Goal: Information Seeking & Learning: Learn about a topic

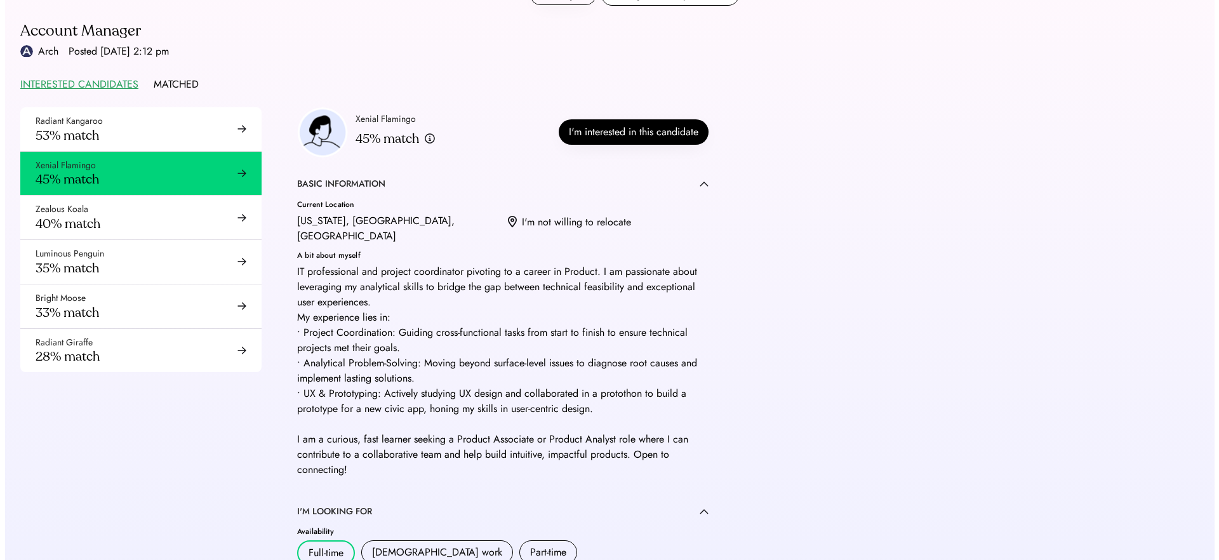
scroll to position [29, 0]
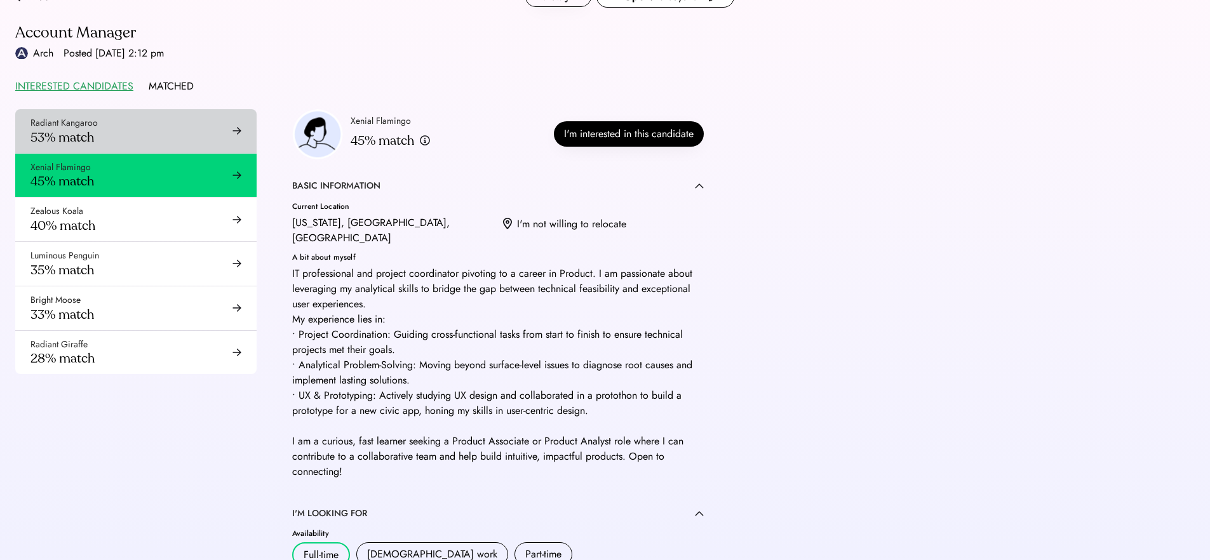
click at [116, 133] on div "Radiant Kangaroo 53% match" at bounding box center [135, 131] width 241 height 44
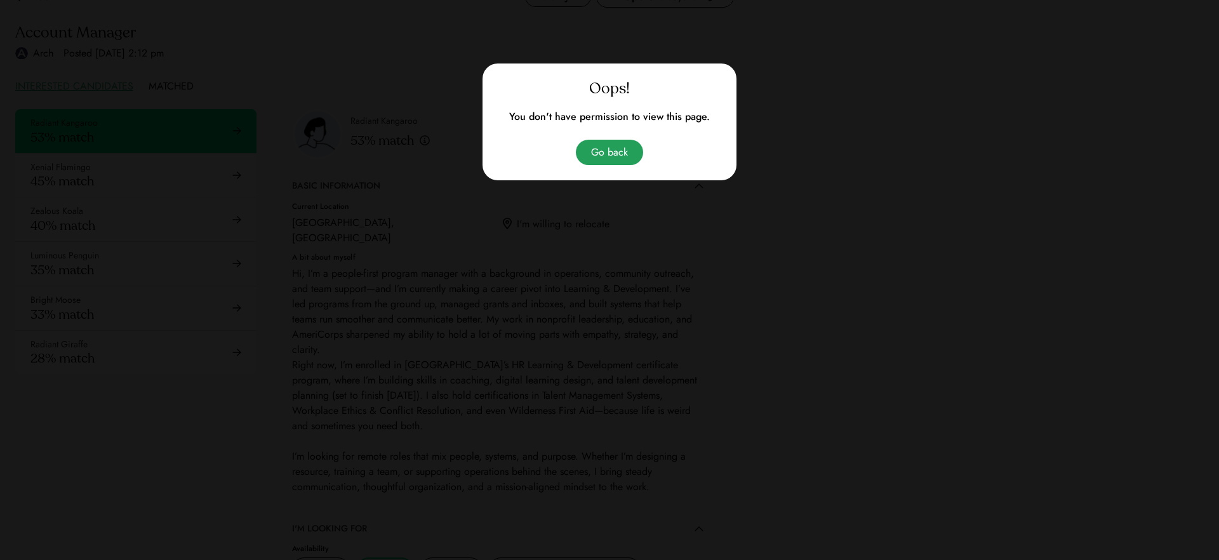
click at [610, 149] on button "Go back" at bounding box center [609, 152] width 67 height 25
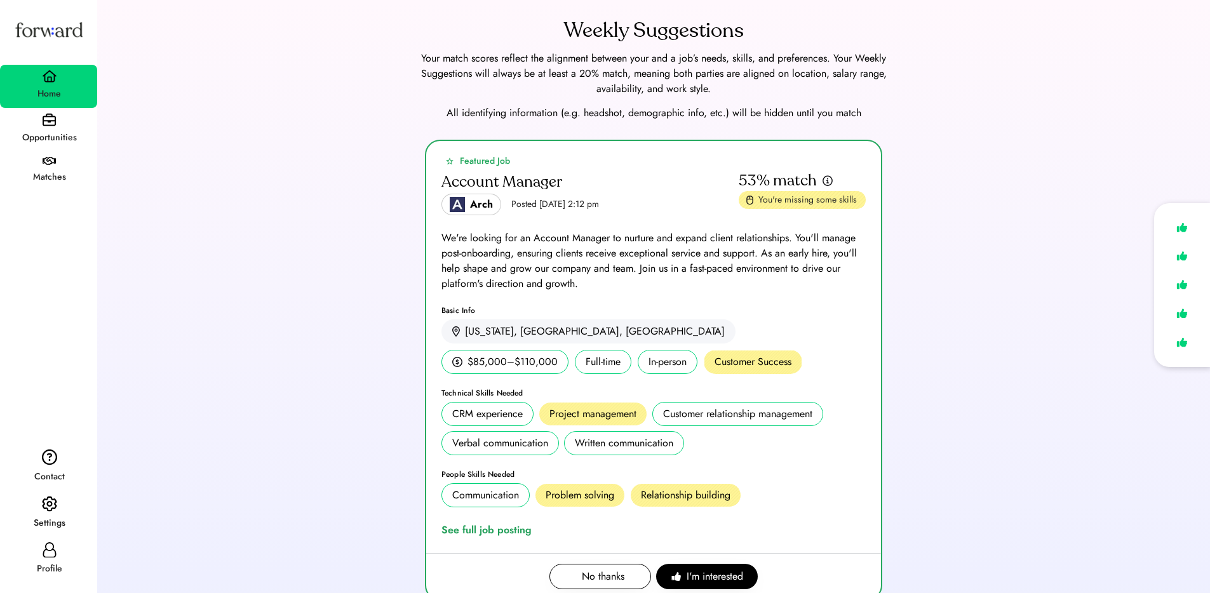
click at [43, 507] on img at bounding box center [49, 504] width 15 height 17
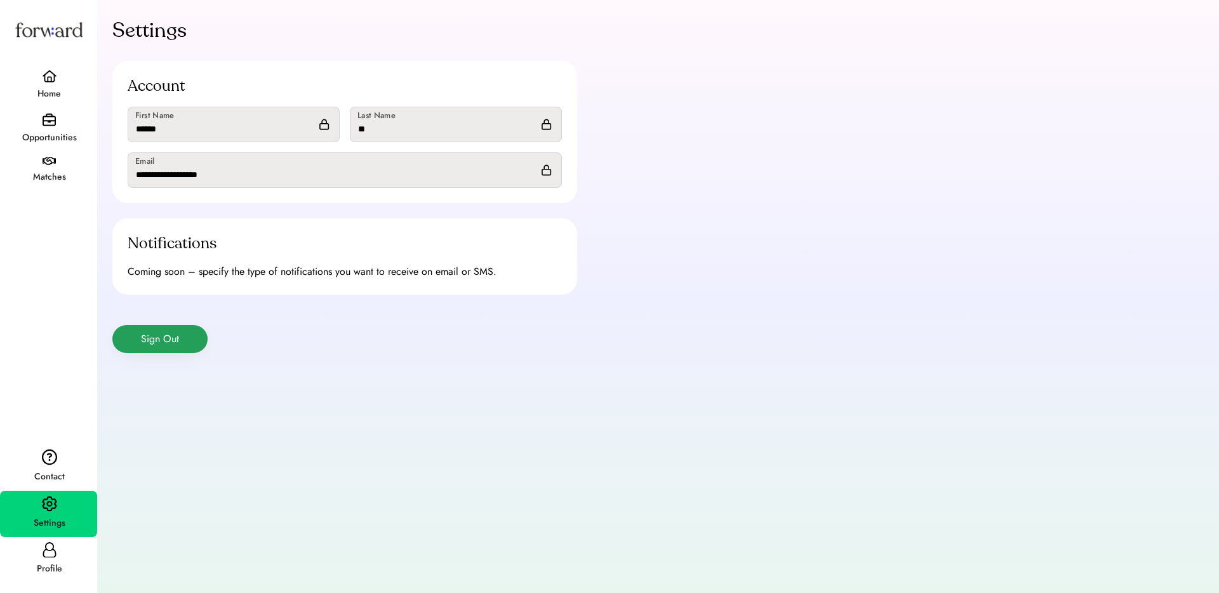
click at [175, 333] on button "Sign Out" at bounding box center [159, 339] width 95 height 28
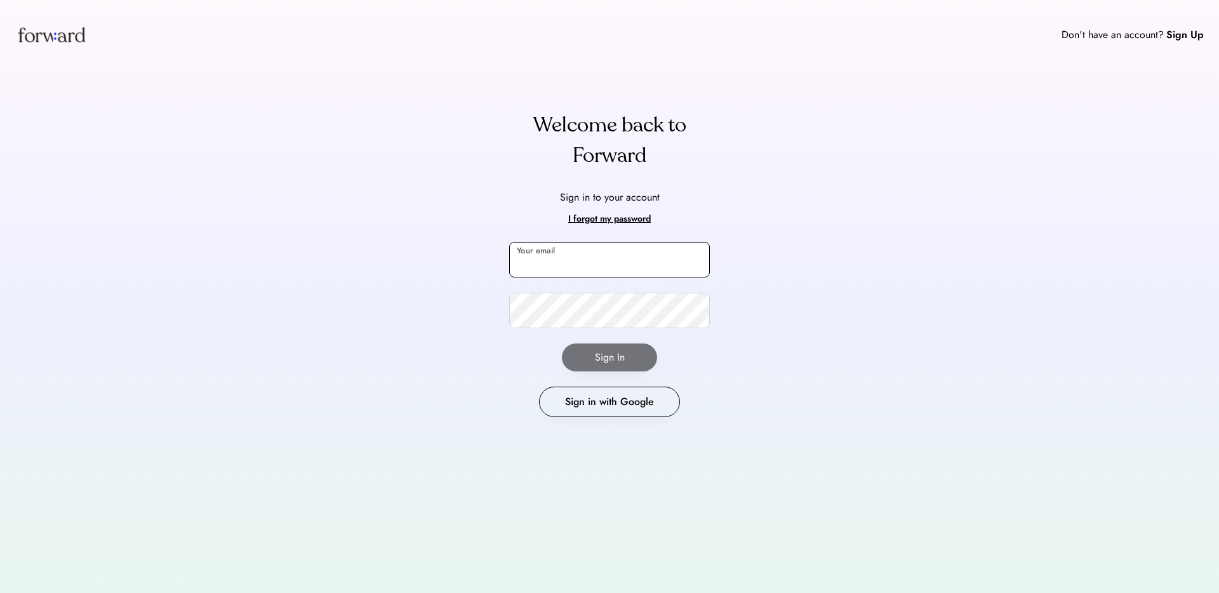
click at [624, 262] on input "email" at bounding box center [609, 260] width 201 height 36
type input "**********"
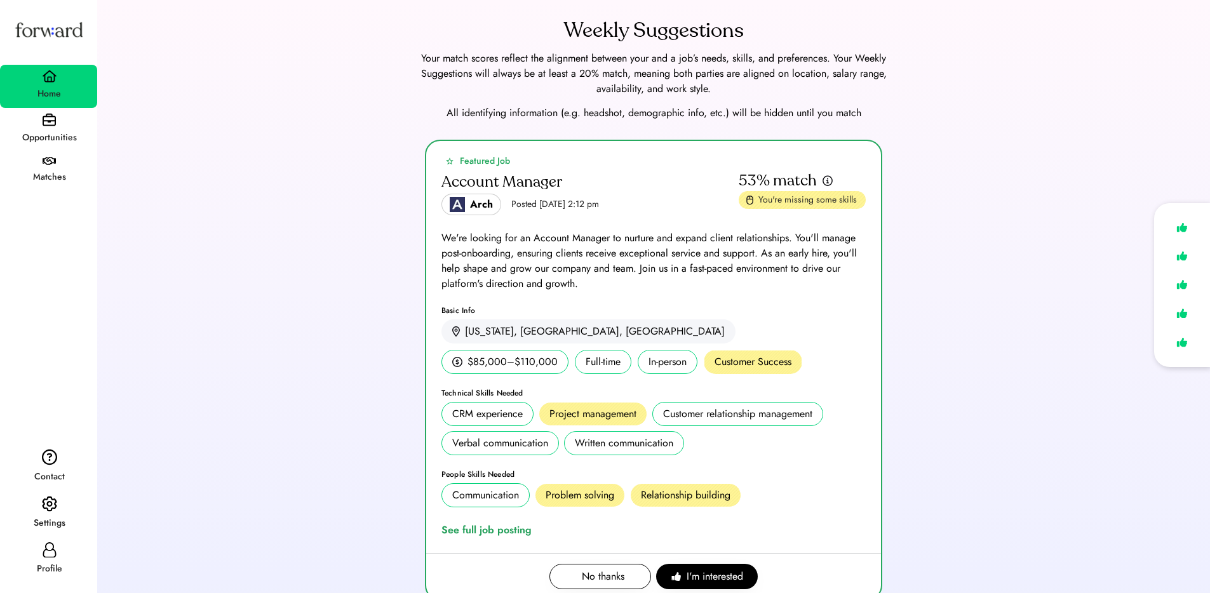
click at [963, 67] on div "Weekly Suggestions Your match scores reflect the alignment between your and a j…" at bounding box center [653, 69] width 1082 height 109
click at [295, 218] on div "Featured Job Account Manager Arch Posted Aug 6, 2025 2:12 pm 53% match You're m…" at bounding box center [653, 378] width 1082 height 476
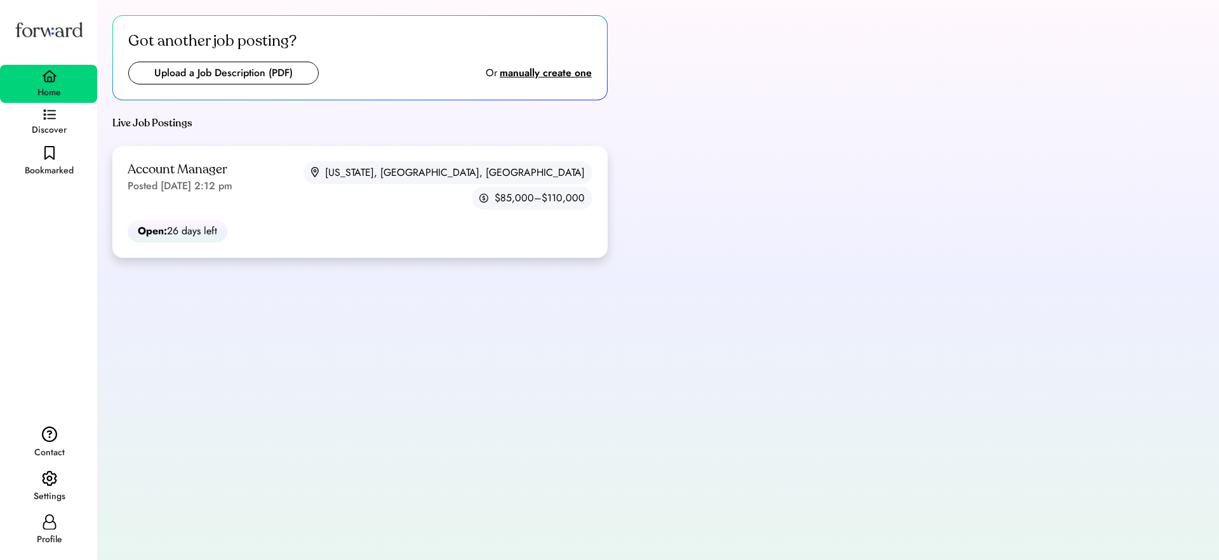
click at [218, 171] on div "Account Manager" at bounding box center [178, 169] width 100 height 17
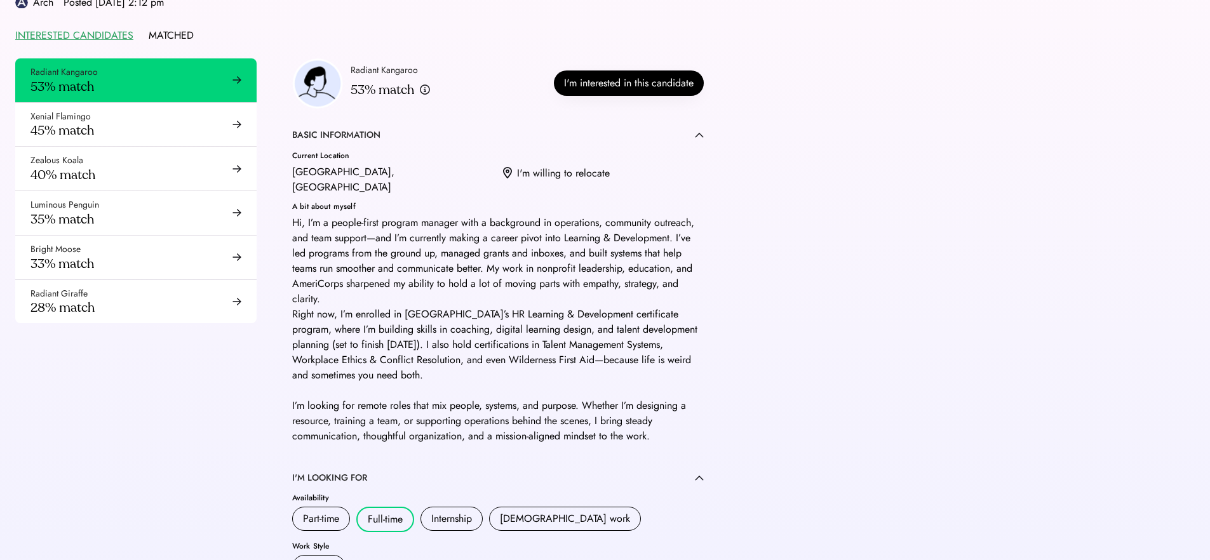
scroll to position [110, 0]
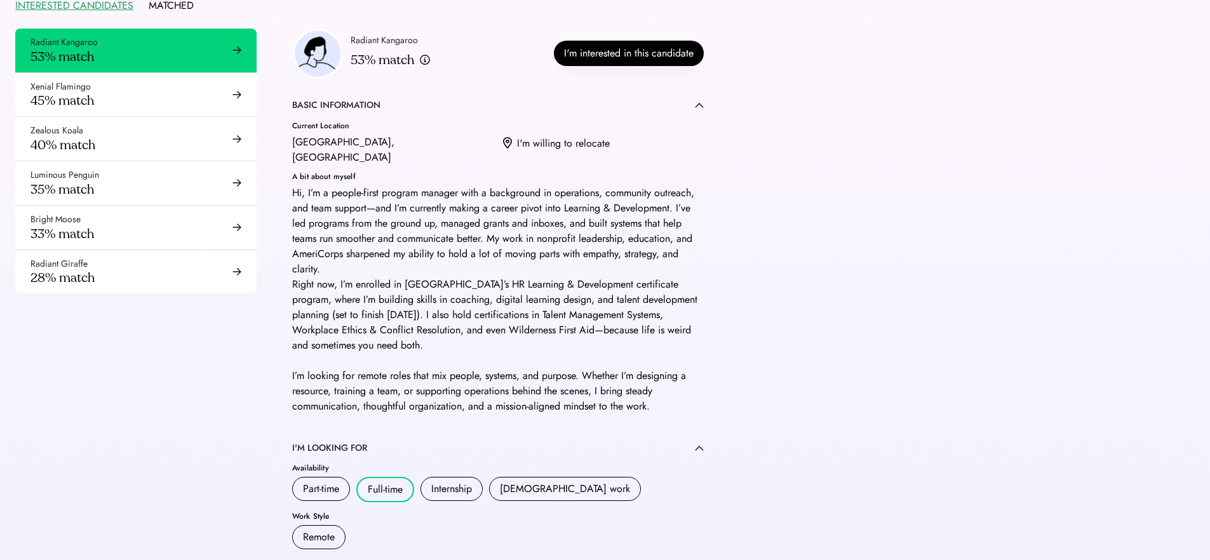
click at [359, 173] on div "A bit about myself" at bounding box center [497, 177] width 411 height 8
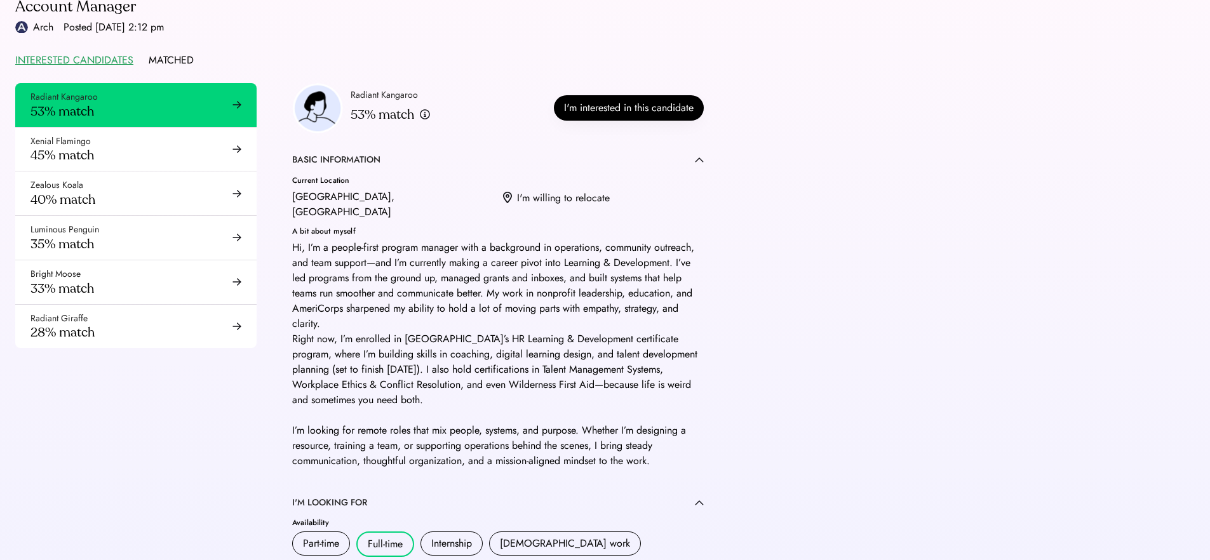
scroll to position [56, 0]
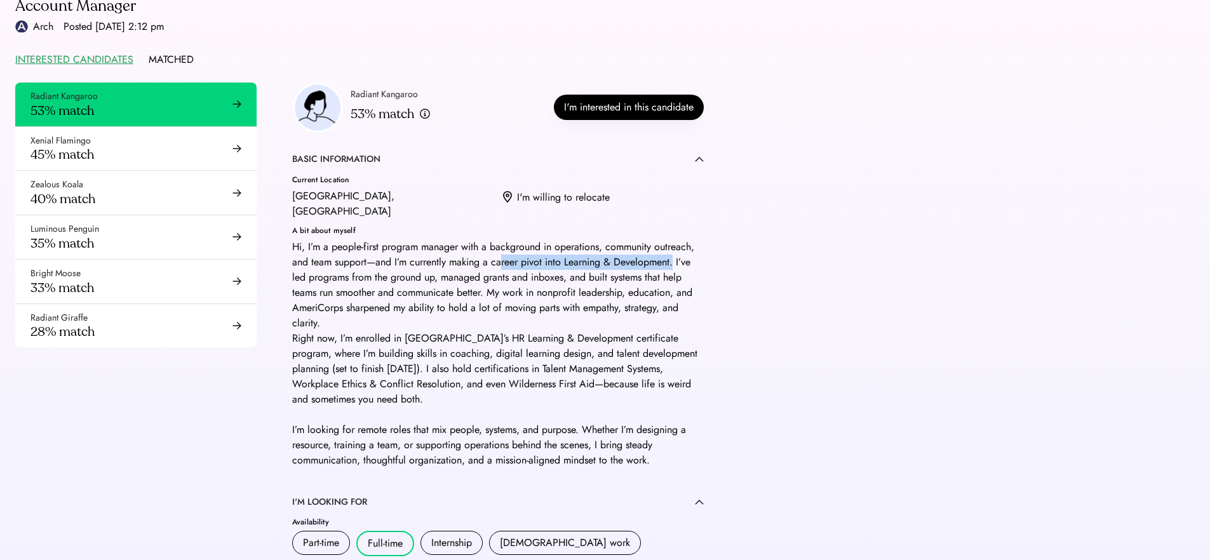
drag, startPoint x: 503, startPoint y: 246, endPoint x: 674, endPoint y: 244, distance: 170.8
click at [674, 244] on div "Hi, I’m a people-first program manager with a background in operations, communi…" at bounding box center [497, 353] width 411 height 229
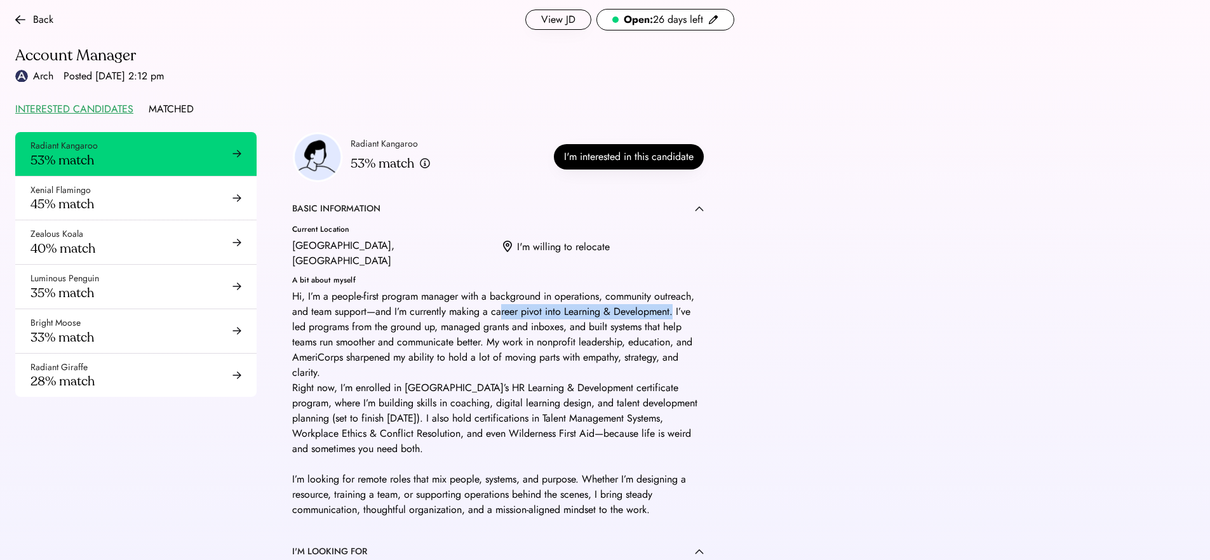
scroll to position [0, 0]
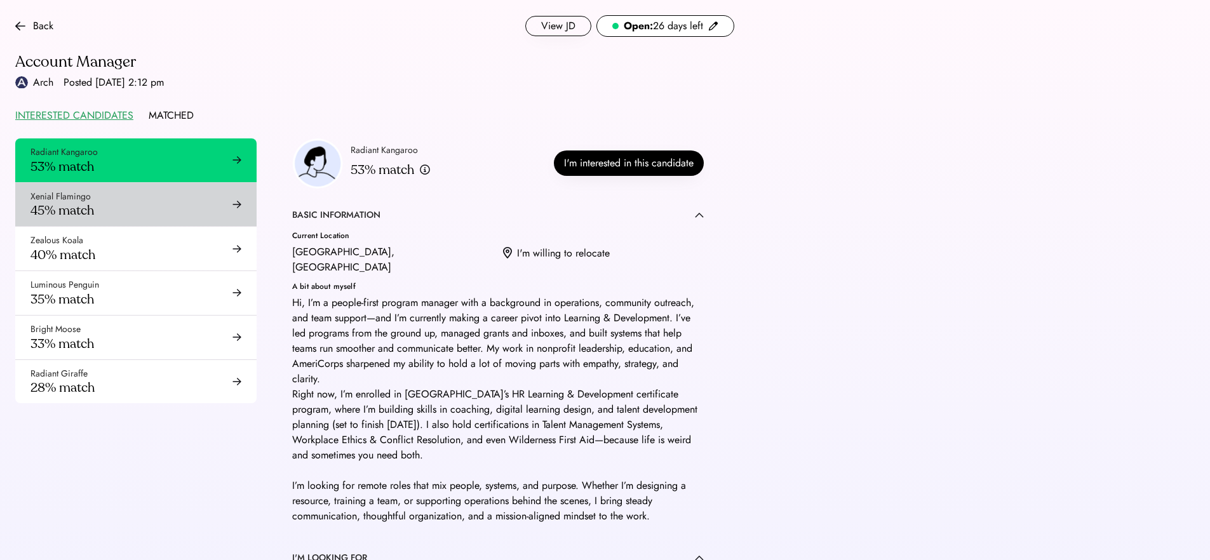
click at [215, 203] on div "Xenial Flamingo 45% match" at bounding box center [135, 205] width 241 height 44
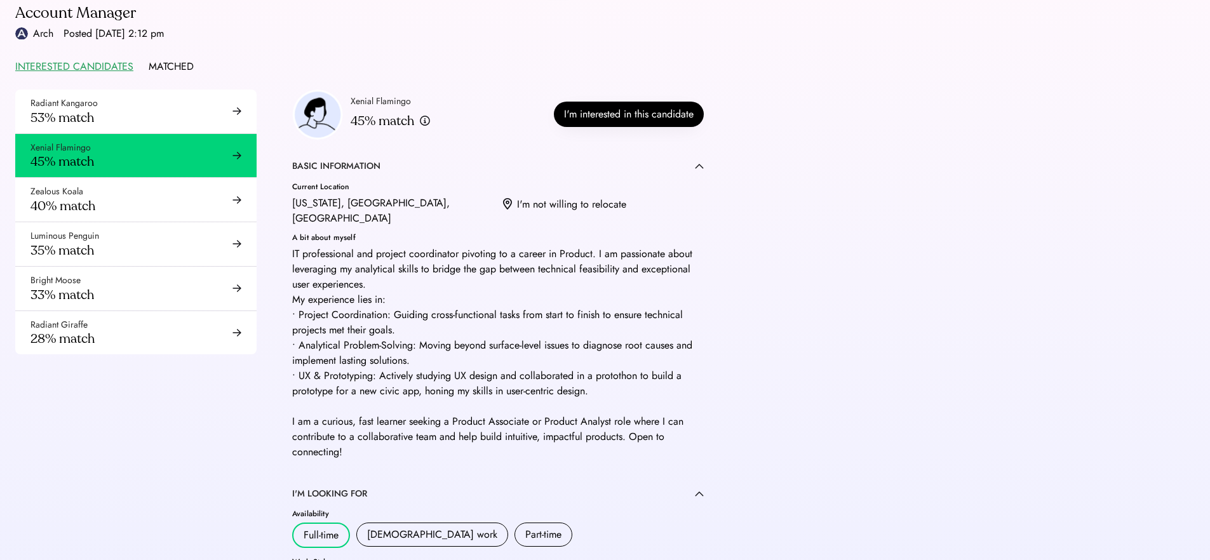
scroll to position [65, 0]
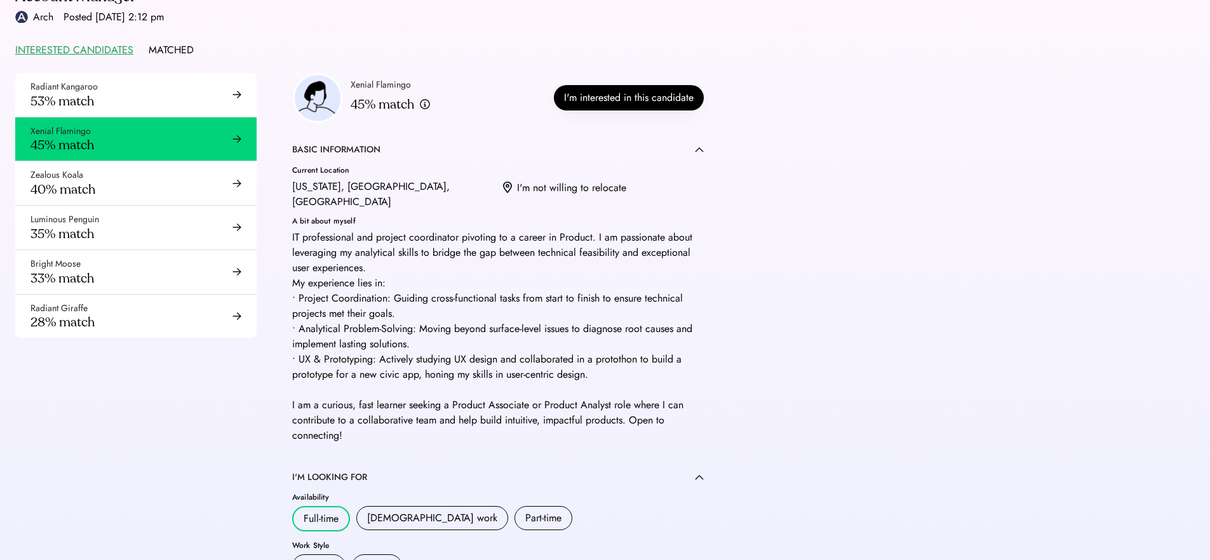
drag, startPoint x: 483, startPoint y: 225, endPoint x: 585, endPoint y: 222, distance: 101.6
click at [585, 230] on div "IT professional and project coordinator pivoting to a career in Product. I am p…" at bounding box center [497, 336] width 411 height 213
click at [394, 337] on div "IT professional and project coordinator pivoting to a career in Product. I am p…" at bounding box center [497, 336] width 411 height 213
click at [404, 420] on div "IT professional and project coordinator pivoting to a career in Product. I am p…" at bounding box center [497, 336] width 411 height 213
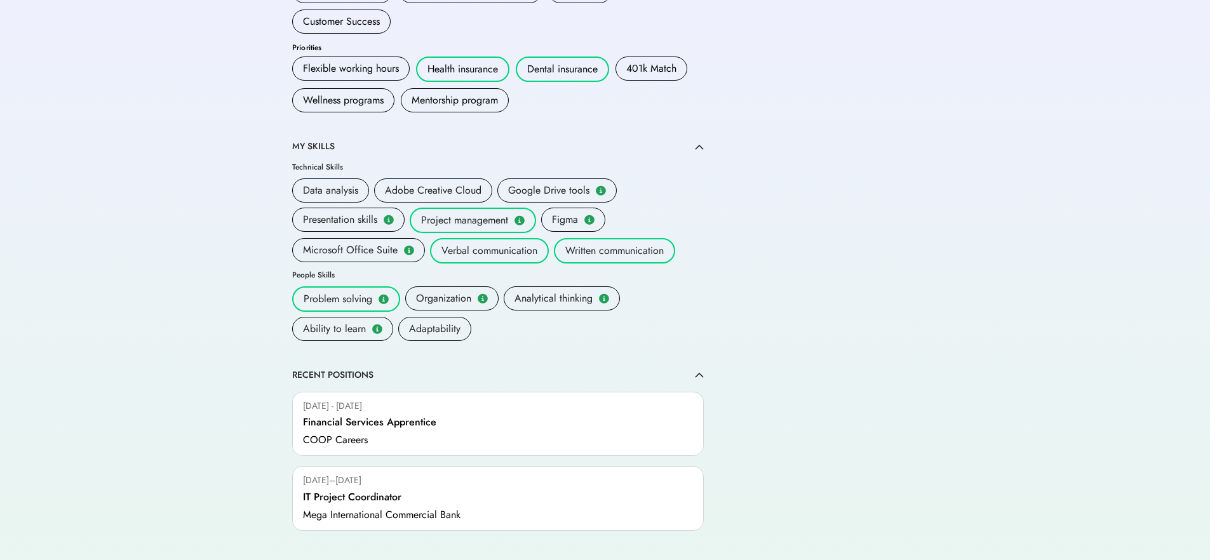
scroll to position [754, 0]
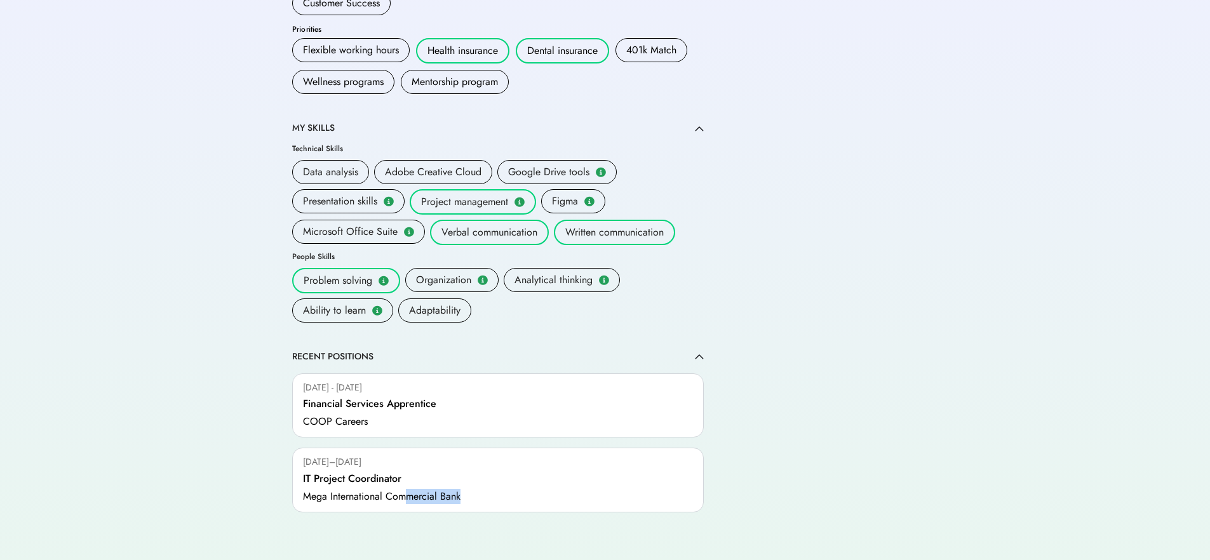
drag, startPoint x: 403, startPoint y: 494, endPoint x: 471, endPoint y: 493, distance: 68.6
click at [471, 493] on div "Sept 2020–Dec 2023 IT Project Coordinator Mega International Commercial Bank" at bounding box center [497, 480] width 411 height 65
click at [406, 458] on div "Sept 2020–Dec 2023" at bounding box center [498, 462] width 390 height 13
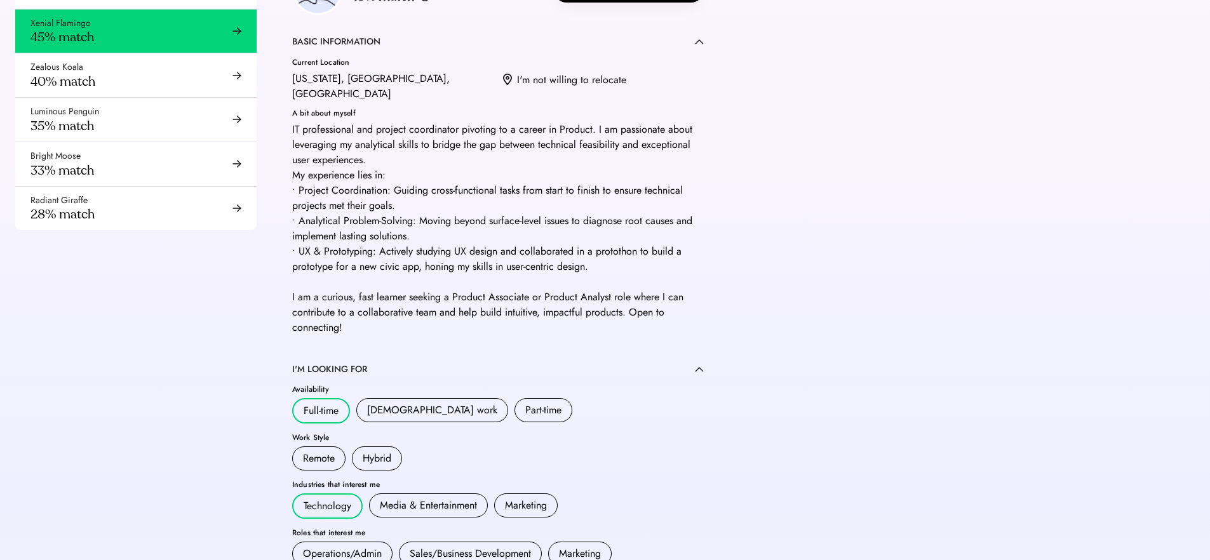
scroll to position [71, 0]
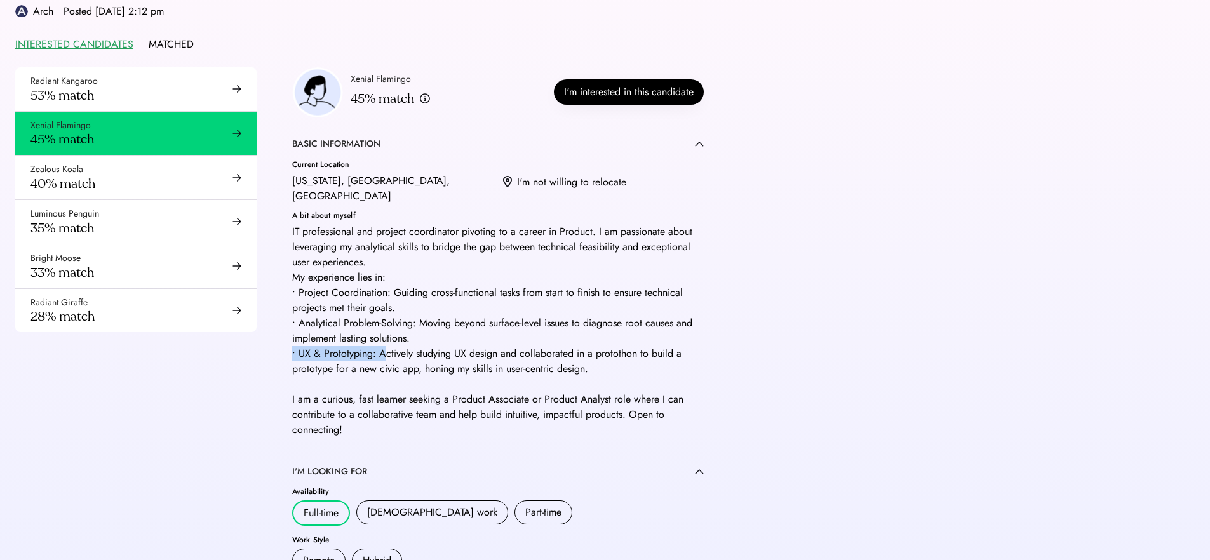
drag, startPoint x: 290, startPoint y: 348, endPoint x: 387, endPoint y: 350, distance: 97.2
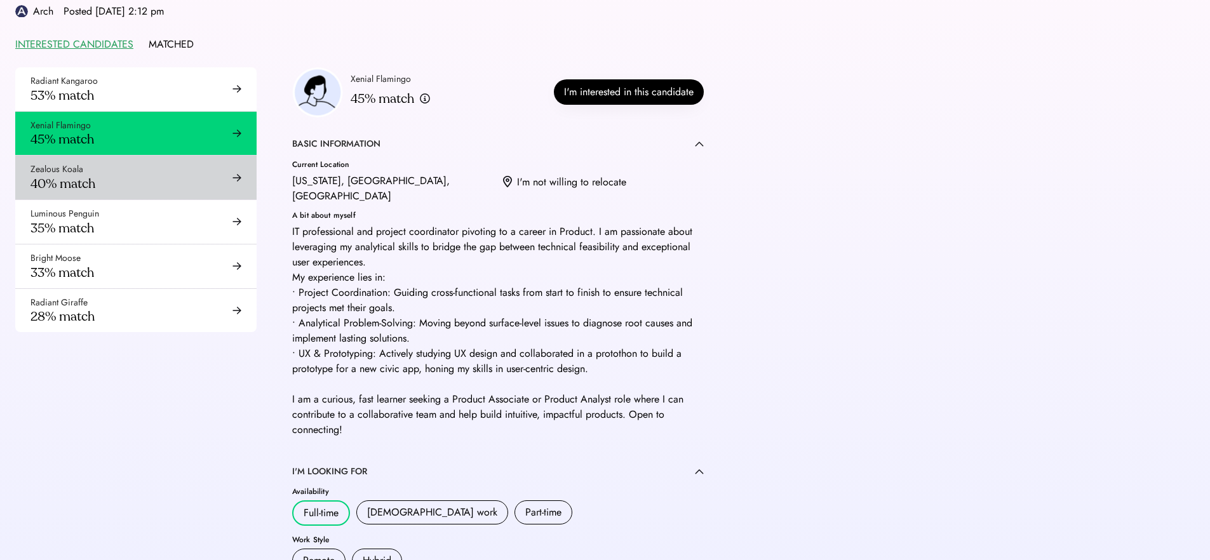
click at [77, 165] on div "Zealous Koala" at bounding box center [56, 169] width 53 height 13
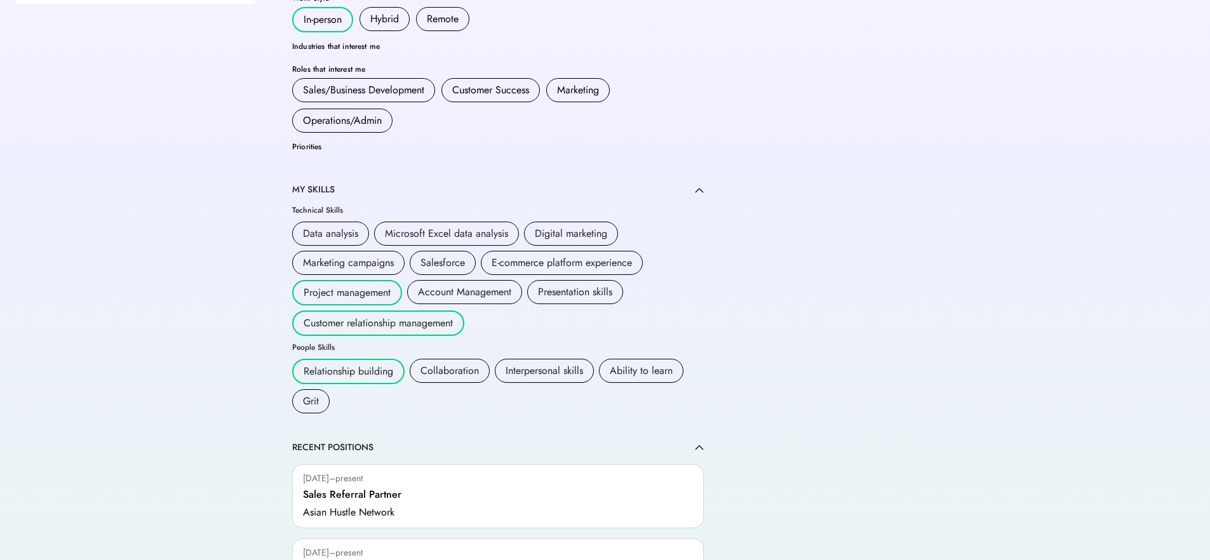
scroll to position [414, 0]
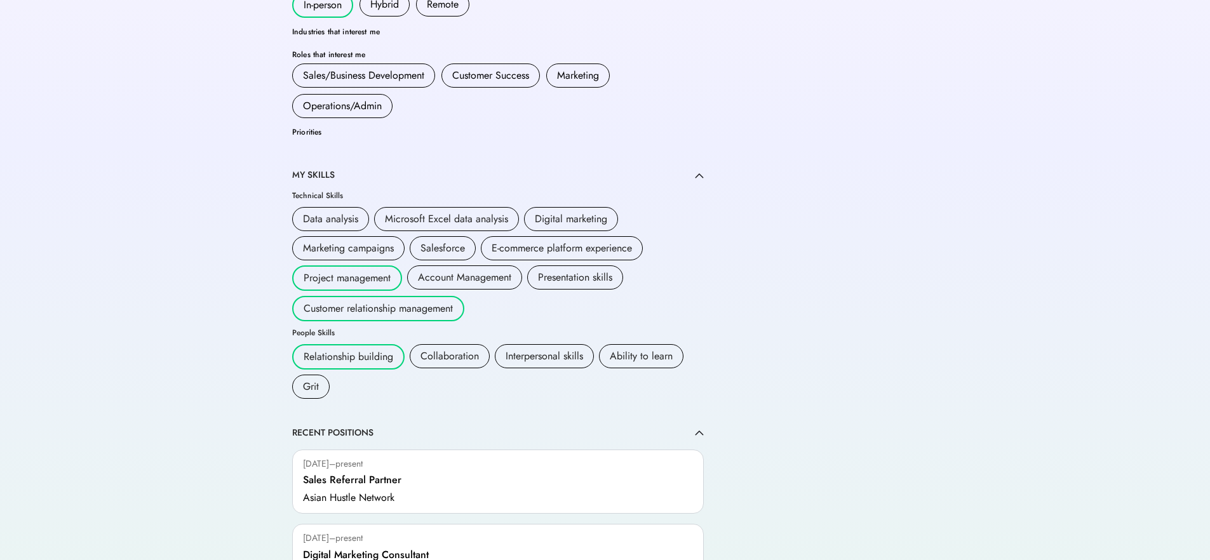
click at [309, 472] on div "Sales Referral Partner" at bounding box center [352, 479] width 98 height 15
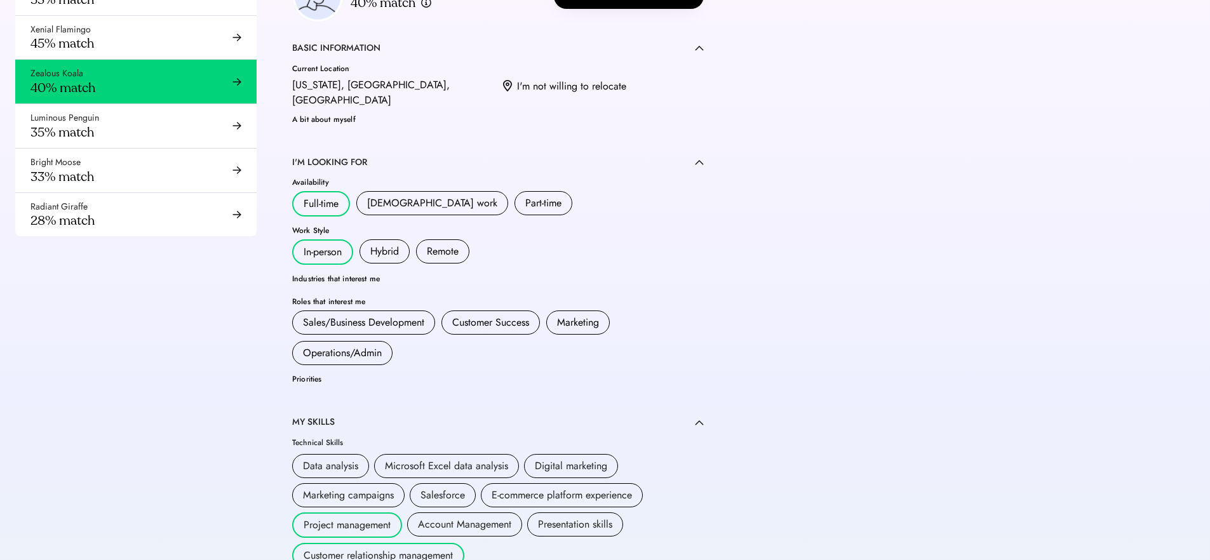
scroll to position [98, 0]
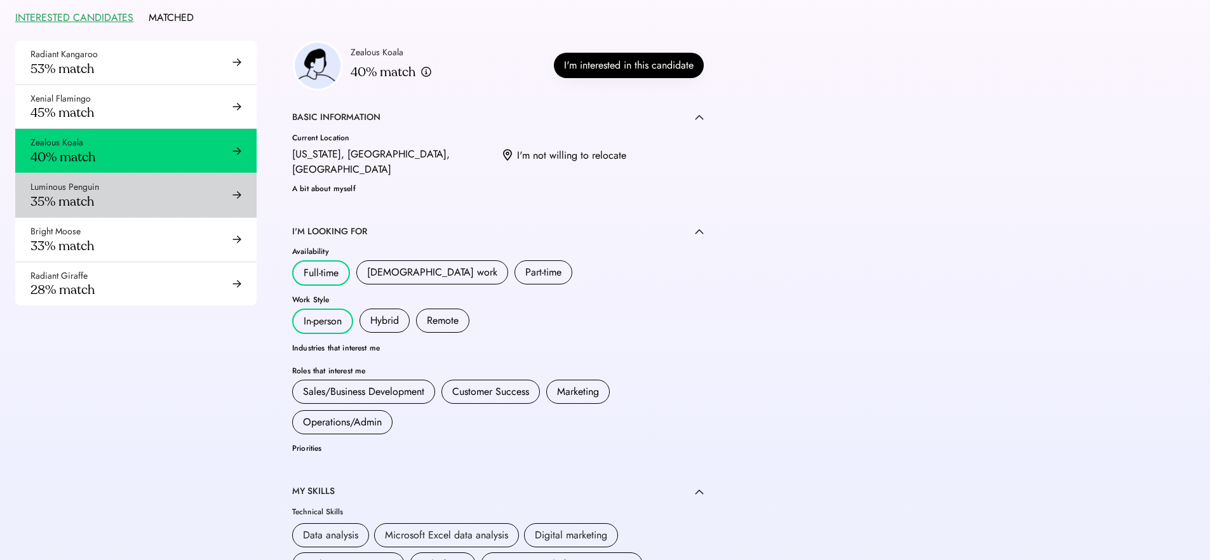
click at [148, 202] on div "Luminous Penguin 35% match" at bounding box center [135, 195] width 241 height 44
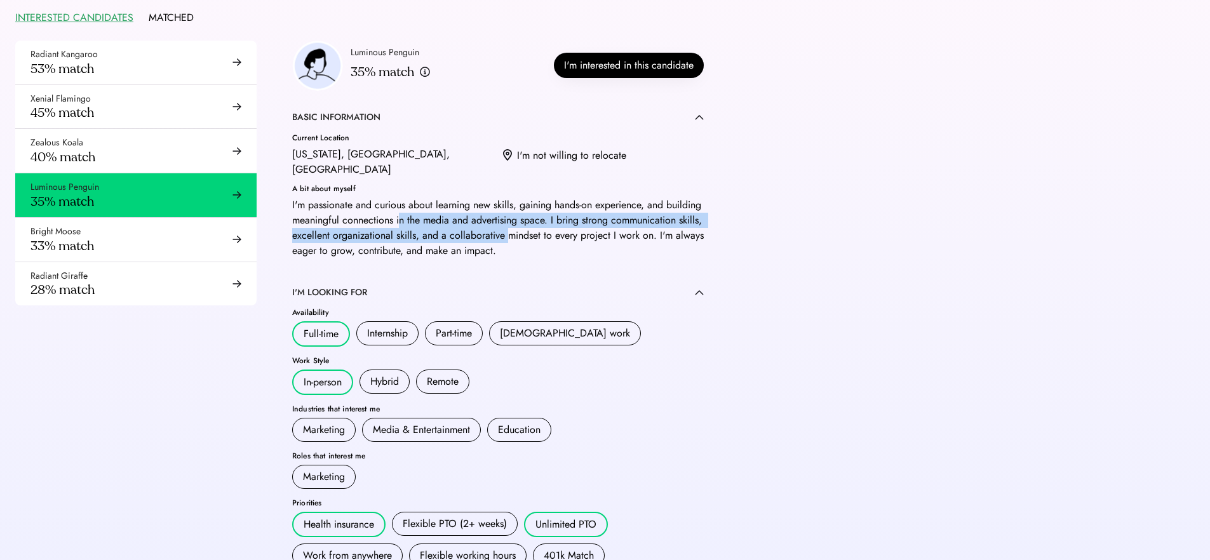
drag, startPoint x: 438, startPoint y: 210, endPoint x: 601, endPoint y: 217, distance: 162.7
click at [601, 217] on div "I'm passionate and curious about learning new skills, gaining hands-on experien…" at bounding box center [497, 227] width 411 height 61
click at [520, 203] on div "I'm passionate and curious about learning new skills, gaining hands-on experien…" at bounding box center [497, 227] width 411 height 61
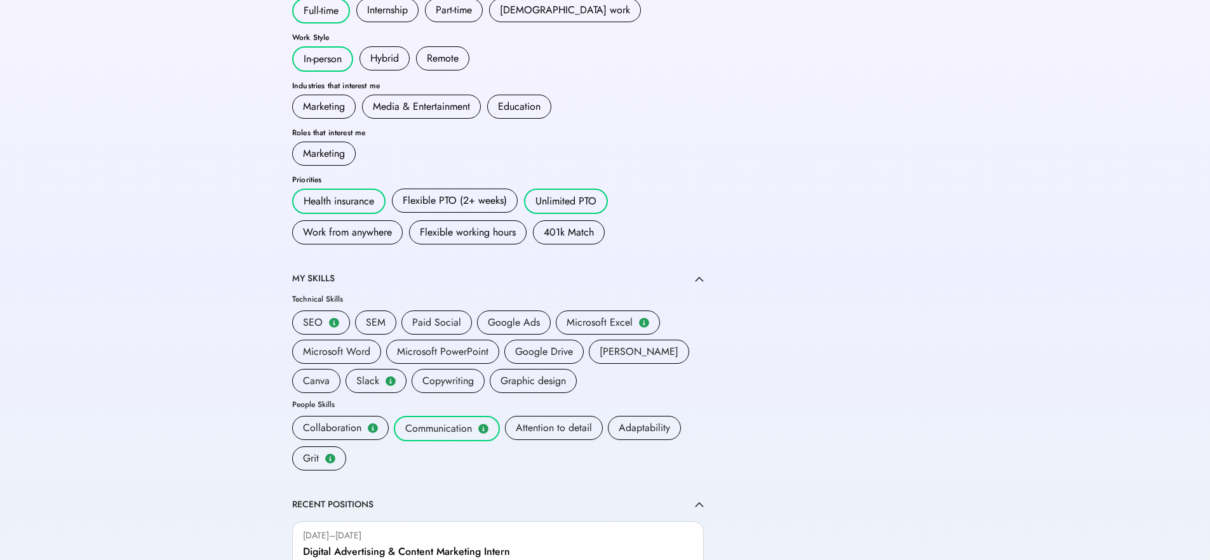
scroll to position [431, 0]
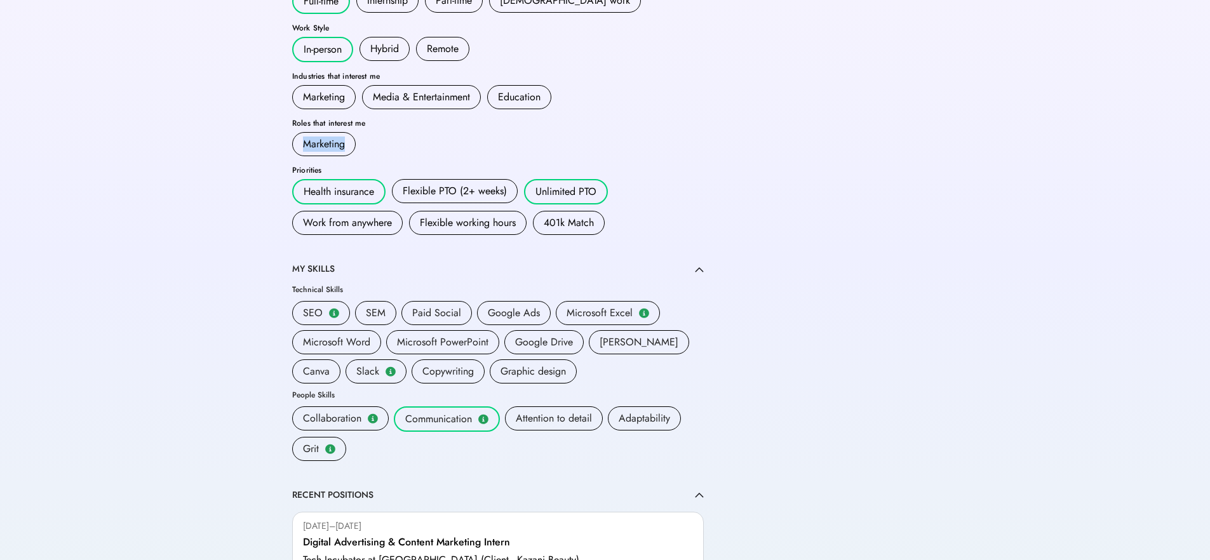
drag, startPoint x: 302, startPoint y: 125, endPoint x: 404, endPoint y: 130, distance: 102.4
click at [404, 132] on div "Marketing Customer Success Marketing Operations/Admin" at bounding box center [497, 144] width 411 height 24
click at [217, 229] on div "Radiant Kangaroo 53% match Xenial Flamingo 45% match Zealous Koala 40% match Lu…" at bounding box center [374, 326] width 749 height 1237
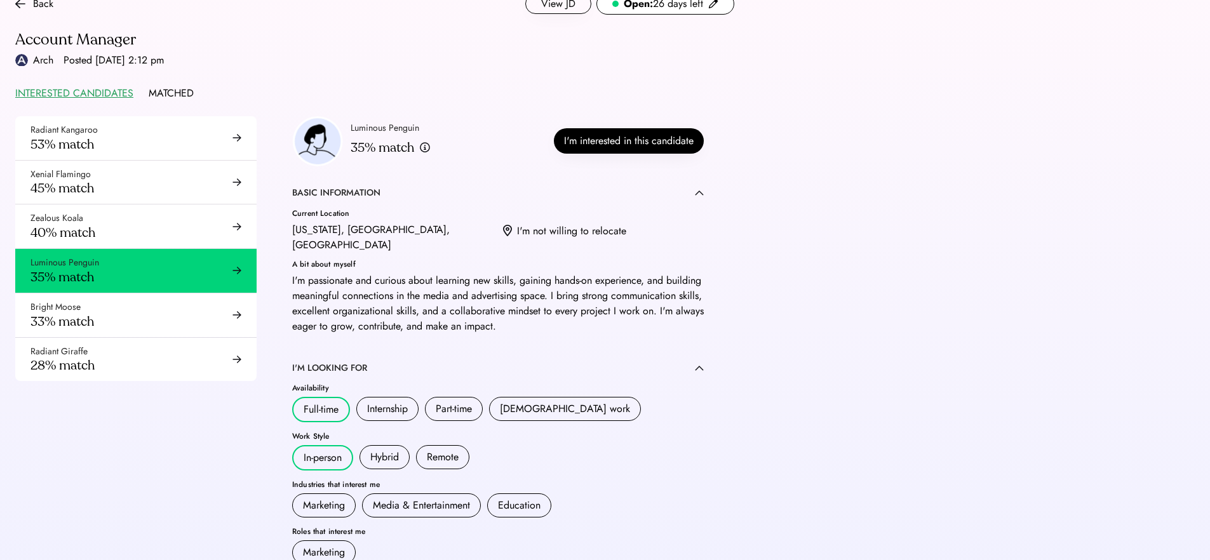
scroll to position [0, 0]
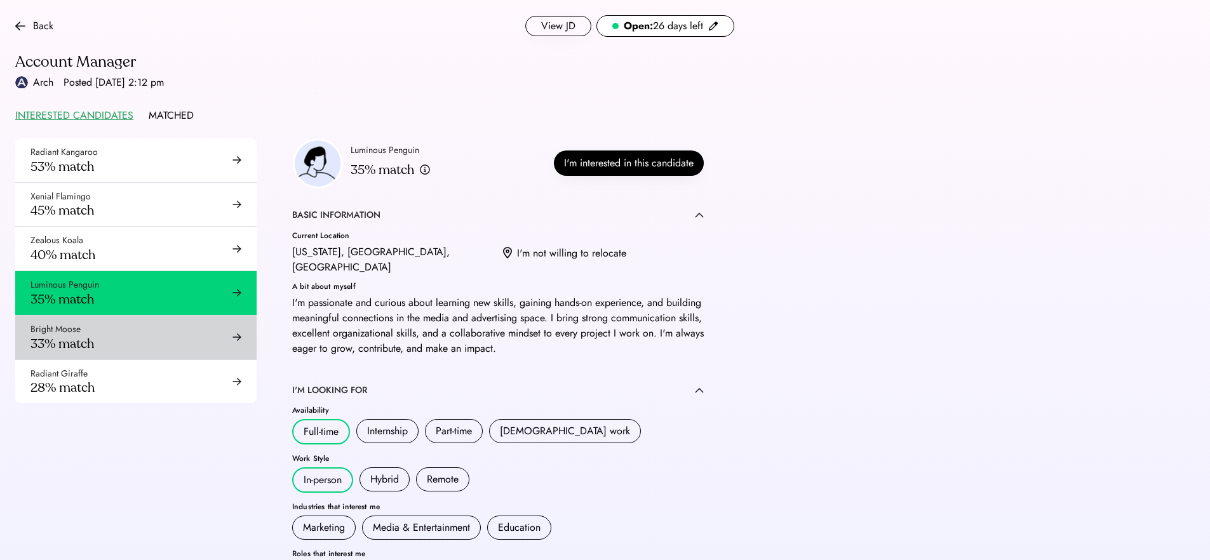
click at [135, 331] on div "Bright Moose 33% match" at bounding box center [135, 338] width 241 height 44
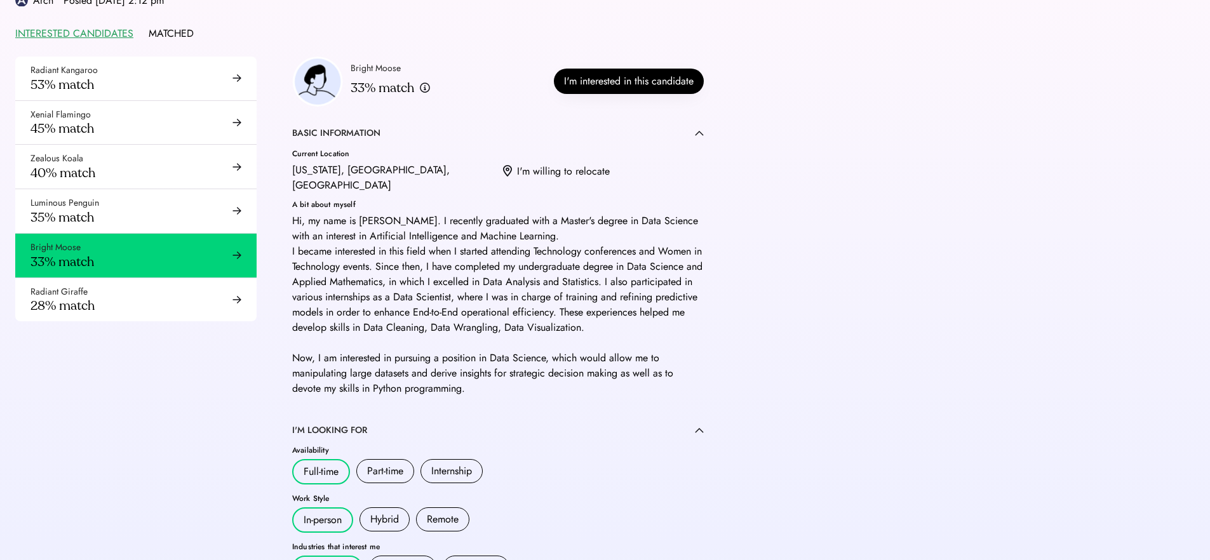
scroll to position [88, 0]
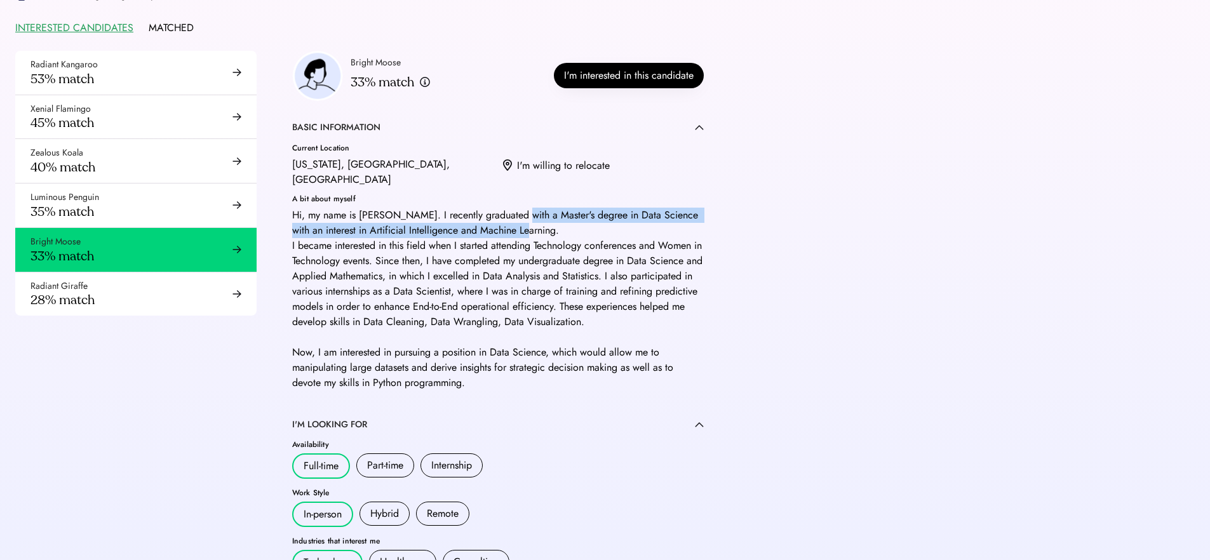
drag, startPoint x: 512, startPoint y: 198, endPoint x: 596, endPoint y: 213, distance: 85.1
click at [596, 213] on div "Hi, my name is Lolyna. I recently graduated with a Master's degree in Data Scie…" at bounding box center [497, 299] width 411 height 183
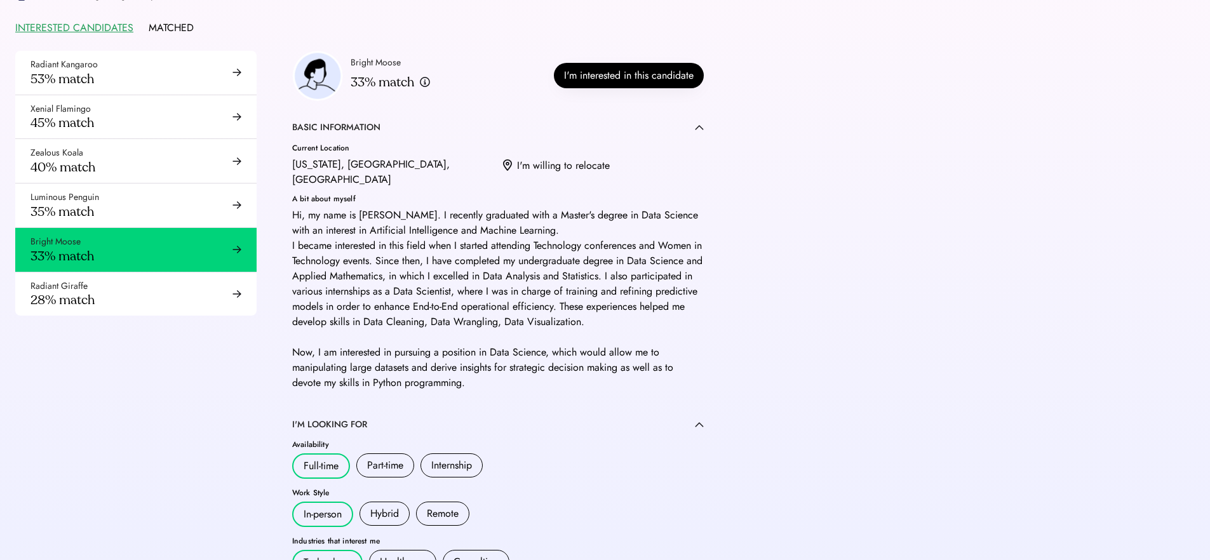
click at [481, 279] on div "Hi, my name is Lolyna. I recently graduated with a Master's degree in Data Scie…" at bounding box center [497, 299] width 411 height 183
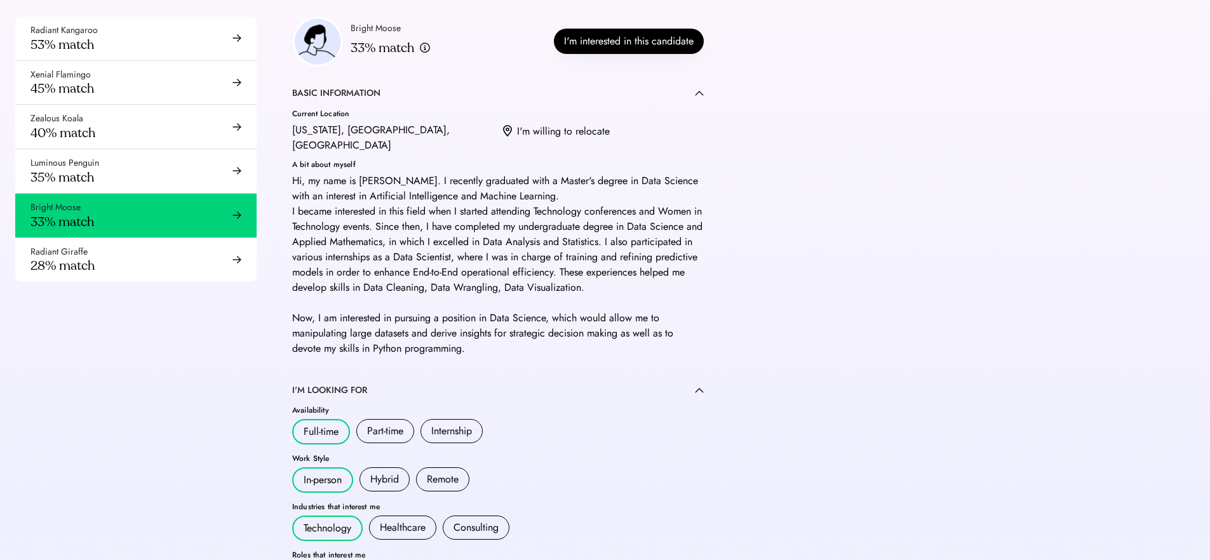
scroll to position [0, 0]
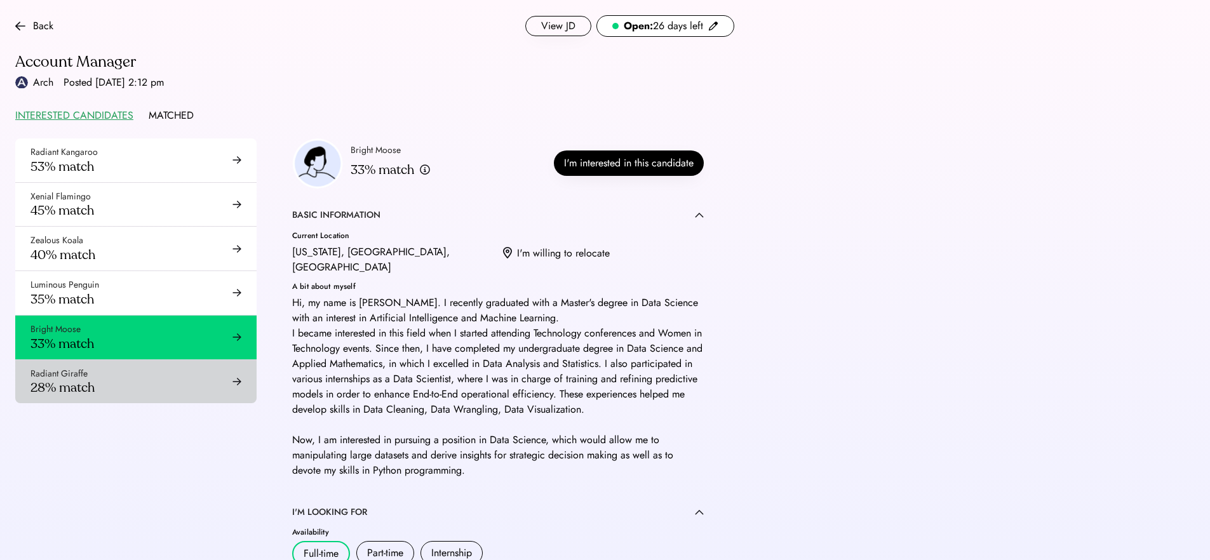
click at [129, 388] on div "Radiant Giraffe 28% match" at bounding box center [135, 382] width 241 height 44
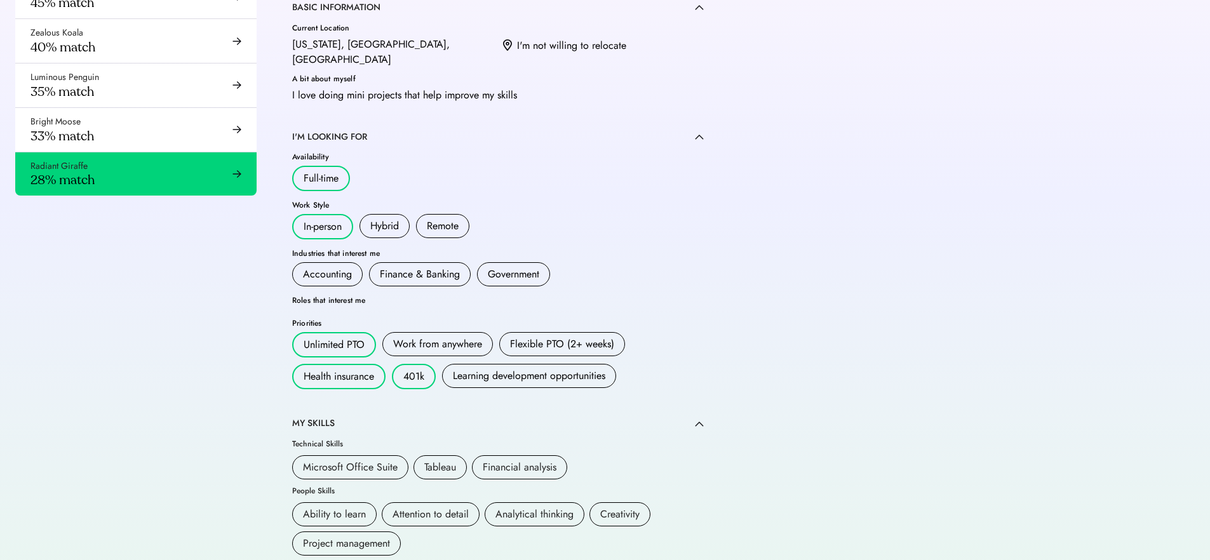
scroll to position [234, 0]
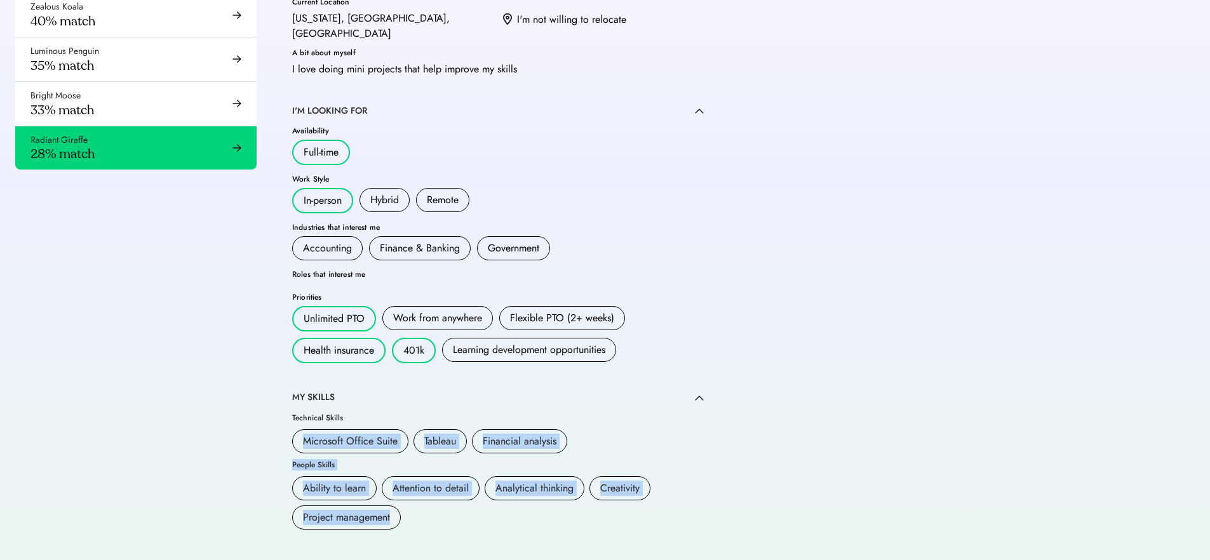
drag, startPoint x: 394, startPoint y: 525, endPoint x: 223, endPoint y: 428, distance: 196.5
click at [223, 428] on div "Radiant Kangaroo 53% match Xenial Flamingo 45% match Zealous Koala 40% match Lu…" at bounding box center [374, 240] width 749 height 671
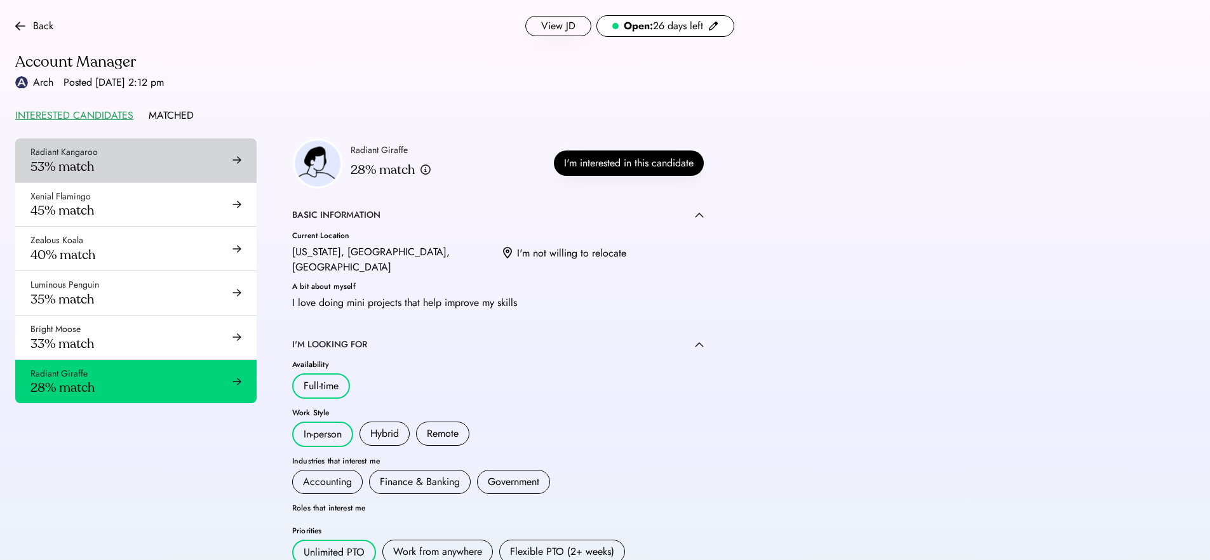
click at [140, 172] on div "Radiant Kangaroo 53% match" at bounding box center [135, 160] width 241 height 44
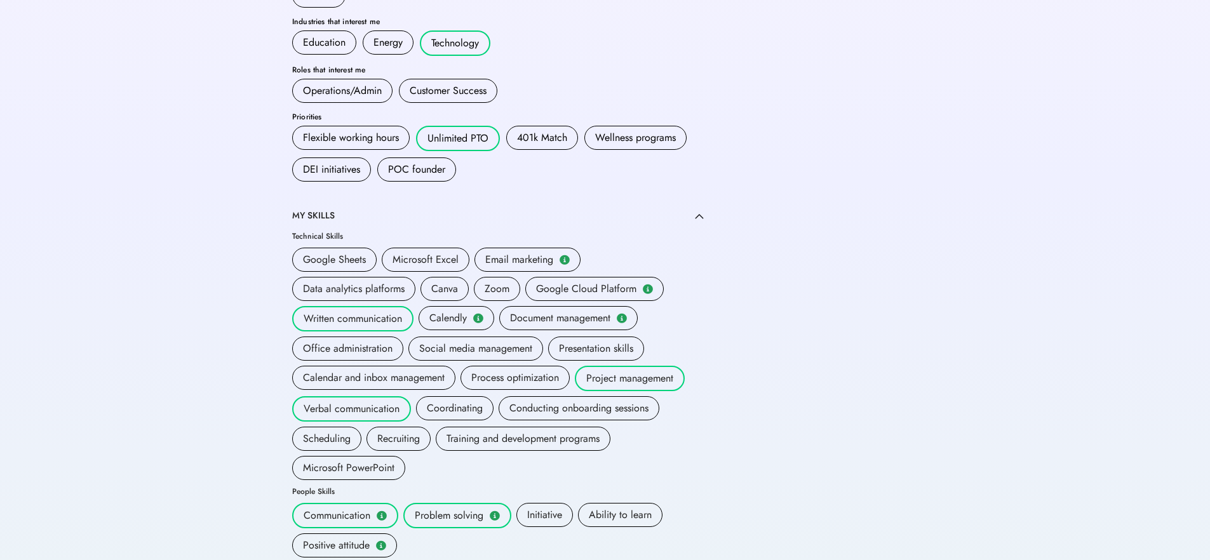
scroll to position [697, 0]
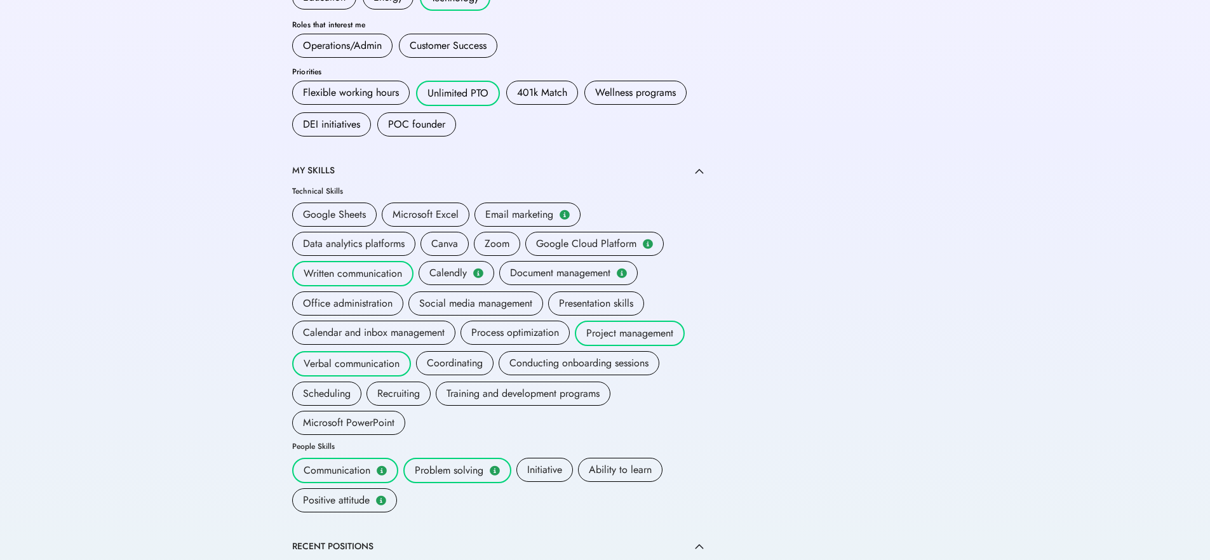
click at [371, 255] on div "Data analytics platforms" at bounding box center [353, 244] width 123 height 24
click at [376, 271] on div "Written communication" at bounding box center [353, 273] width 98 height 15
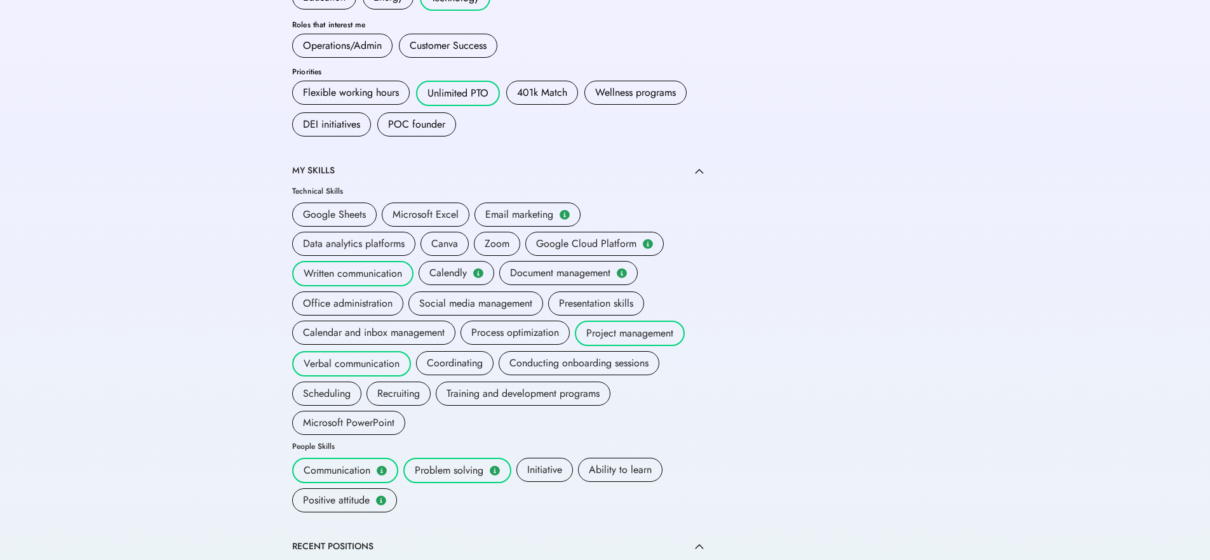
click at [225, 290] on div "Radiant Kangaroo 53% match Xenial Flamingo 45% match Zealous Koala 40% match Lu…" at bounding box center [374, 204] width 749 height 1525
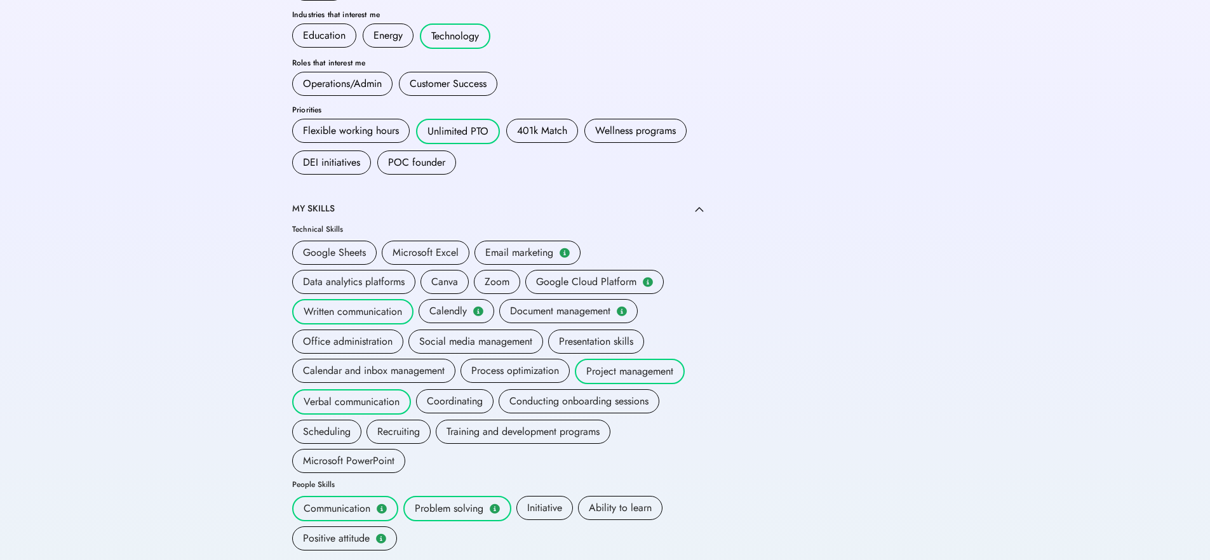
scroll to position [716, 0]
